Goal: Complete application form

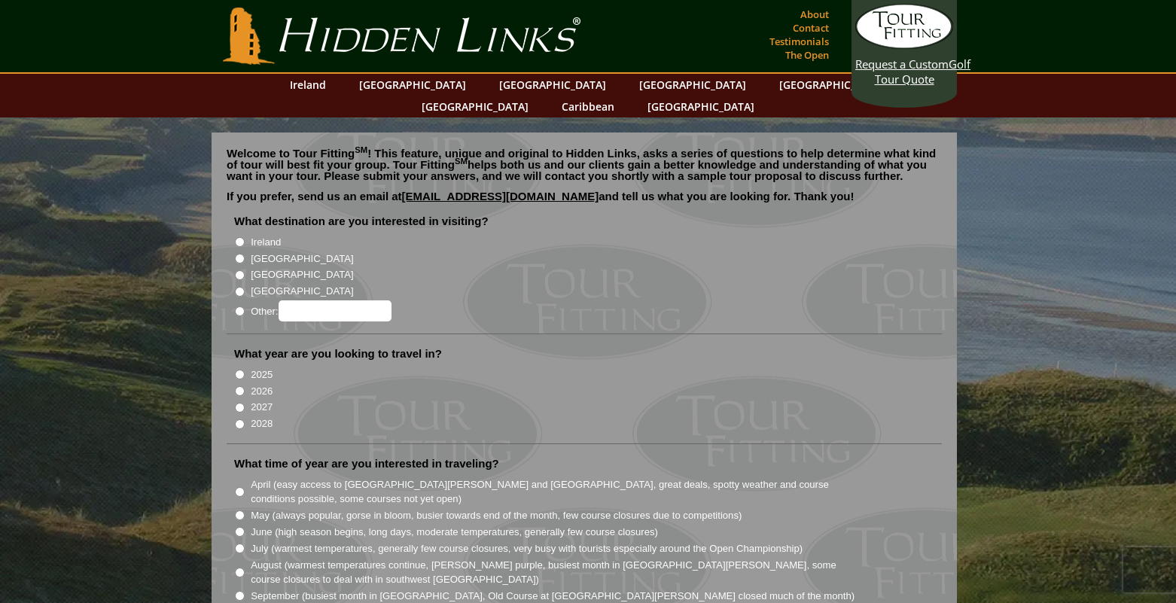
click at [239, 254] on input "[GEOGRAPHIC_DATA]" at bounding box center [240, 259] width 10 height 10
radio input "true"
click at [240, 237] on input "Ireland" at bounding box center [240, 242] width 10 height 10
radio input "true"
click at [251, 252] on label "[GEOGRAPHIC_DATA]" at bounding box center [302, 259] width 102 height 15
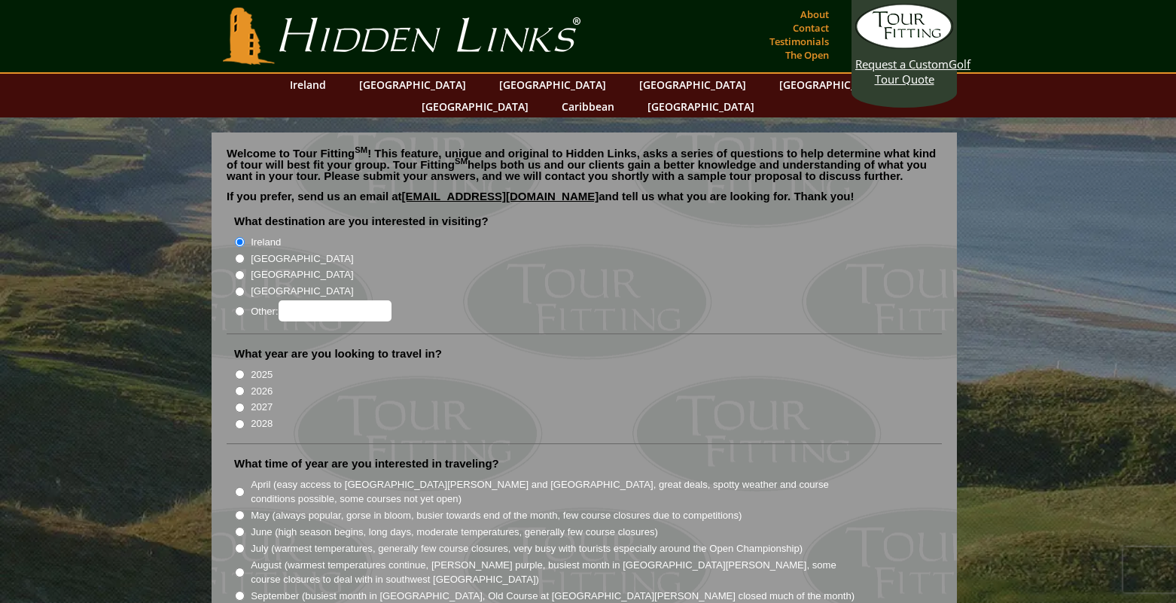
click at [245, 254] on input "[GEOGRAPHIC_DATA]" at bounding box center [240, 259] width 10 height 10
radio input "true"
click at [238, 370] on input "2025" at bounding box center [240, 375] width 10 height 10
radio input "true"
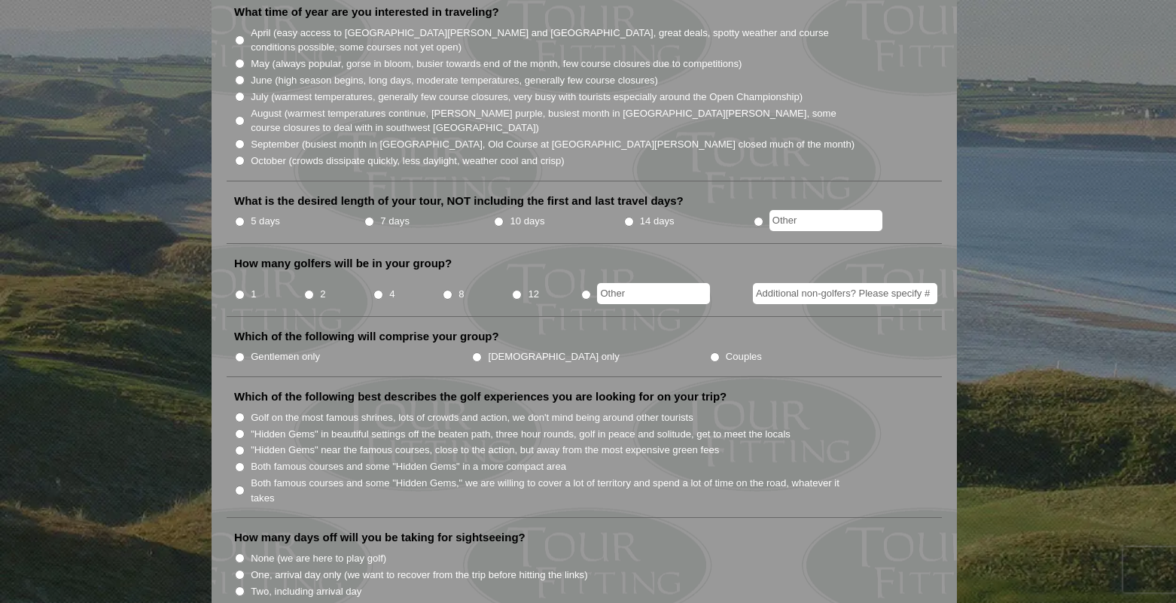
scroll to position [301, 0]
